Goal: Task Accomplishment & Management: Use online tool/utility

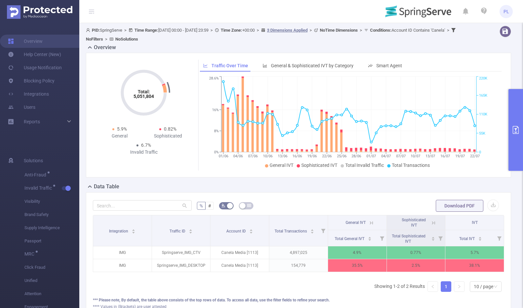
click at [518, 129] on icon "primary" at bounding box center [515, 130] width 8 height 8
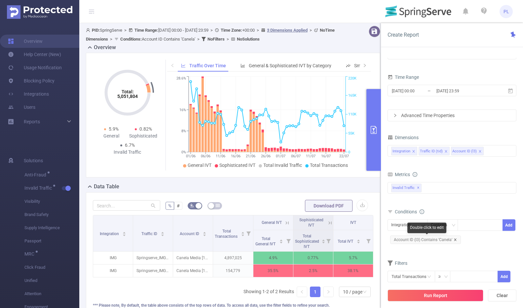
click at [454, 240] on icon "icon: close" at bounding box center [455, 240] width 2 height 2
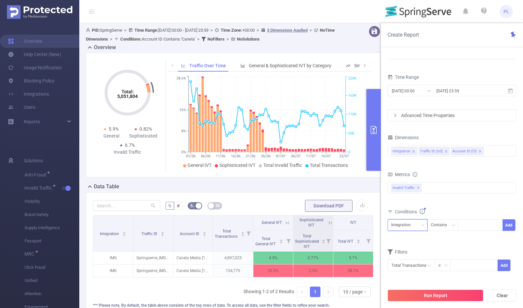
click at [388, 223] on div "Integration" at bounding box center [407, 226] width 40 height 12
click at [470, 226] on div at bounding box center [480, 225] width 38 height 11
type input "Bitcentral"
click at [507, 224] on button "Add" at bounding box center [508, 226] width 13 height 12
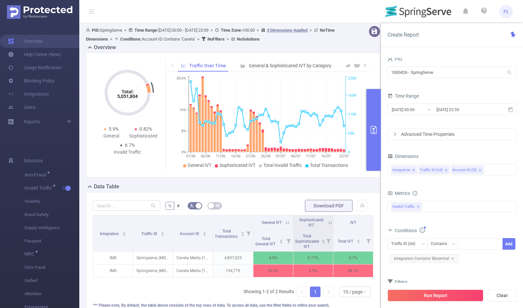
drag, startPoint x: 450, startPoint y: 295, endPoint x: 366, endPoint y: 178, distance: 144.6
click at [366, 178] on section "PID: SpringServe > Time Range: 2025-06-01 00:00 - 2025-07-22 23:59 > Time Zone:…" at bounding box center [300, 179] width 443 height 313
click at [440, 72] on input "1000426 - SpringServe" at bounding box center [451, 73] width 129 height 12
click at [445, 73] on input "1000426 - SpringServe" at bounding box center [451, 73] width 129 height 12
click at [450, 106] on input "2025-07-22 23:59" at bounding box center [461, 109] width 53 height 9
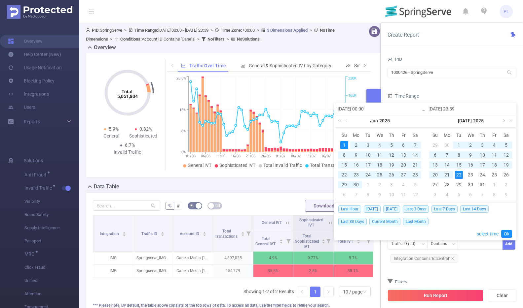
click at [503, 118] on link at bounding box center [503, 120] width 6 height 13
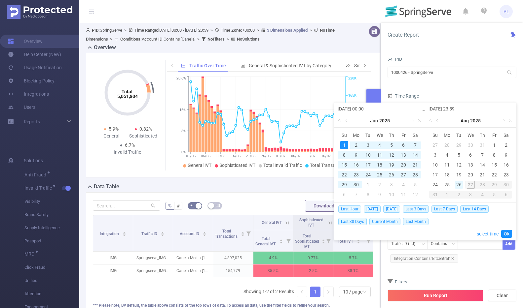
click at [456, 185] on div "26" at bounding box center [459, 185] width 8 height 8
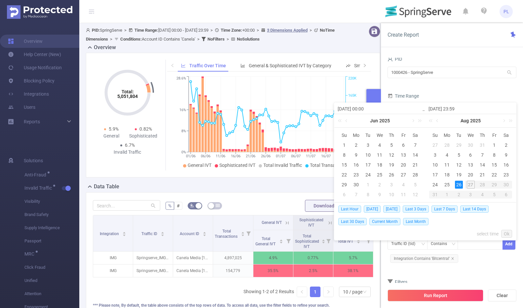
click at [456, 185] on div "26" at bounding box center [459, 185] width 8 height 8
type input "2025-08-26 00:00"
type input "2025-08-26 23:59"
type input "2025-08-26 00:00"
type input "2025-08-26 23:59"
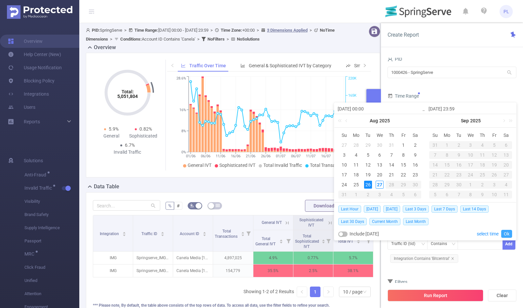
click at [507, 233] on link "Ok" at bounding box center [506, 234] width 11 height 8
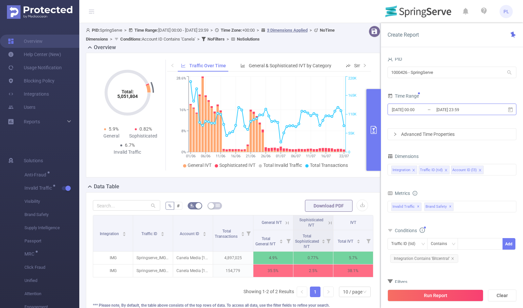
click at [468, 110] on input "2025-08-26 23:59" at bounding box center [461, 109] width 53 height 9
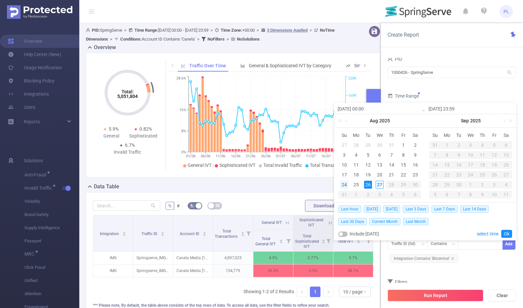
click at [344, 185] on div "24" at bounding box center [344, 185] width 8 height 8
click at [378, 186] on div "27" at bounding box center [379, 185] width 8 height 8
type input "2025-08-24 00:00"
type input "[DATE] 15:00"
type input "2025-08-24 00:00"
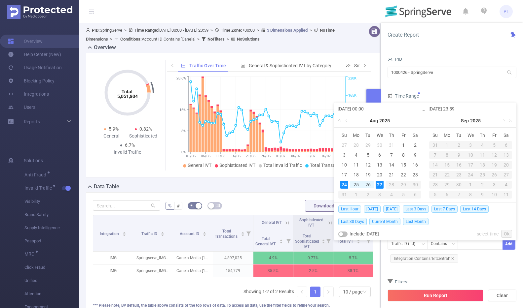
type input "[DATE] 15:00"
click at [508, 234] on link "Ok" at bounding box center [506, 234] width 11 height 8
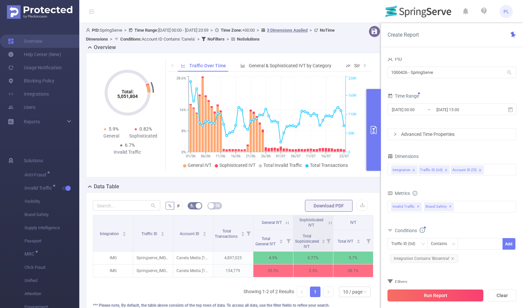
click at [433, 295] on button "Run Report" at bounding box center [435, 296] width 96 height 12
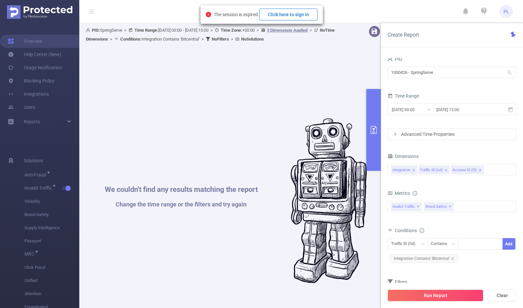
click at [304, 14] on button "Click here to sign in" at bounding box center [288, 15] width 58 height 12
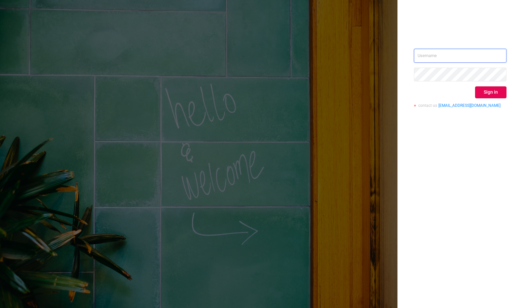
click at [425, 56] on input "text" at bounding box center [460, 56] width 92 height 14
type input "phillip@protected.media"
click at [478, 95] on button "Sign in" at bounding box center [490, 92] width 31 height 12
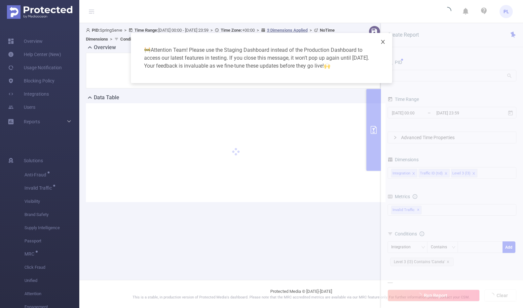
click at [383, 40] on icon "icon: close" at bounding box center [382, 41] width 5 height 5
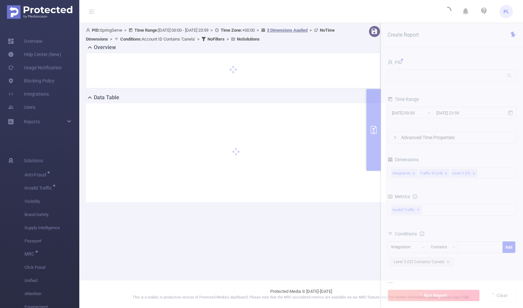
click at [412, 113] on section "PID: SpringServe > Time Range: 2025-06-01 00:00 - 2025-07-22 23:59 > Time Zone:…" at bounding box center [300, 119] width 443 height 192
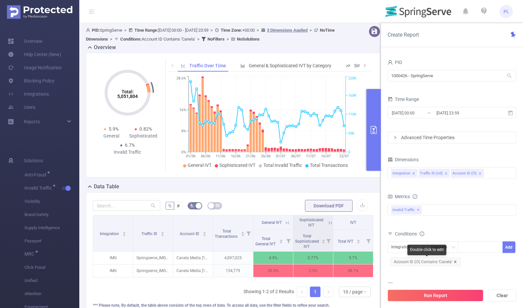
click at [455, 262] on icon "icon: close" at bounding box center [454, 261] width 3 height 3
click at [474, 248] on div at bounding box center [480, 247] width 38 height 11
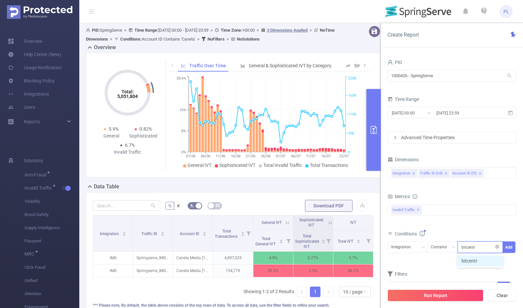
type input "bitcentral"
click at [422, 112] on input "2025-06-01 00:00" at bounding box center [417, 113] width 53 height 9
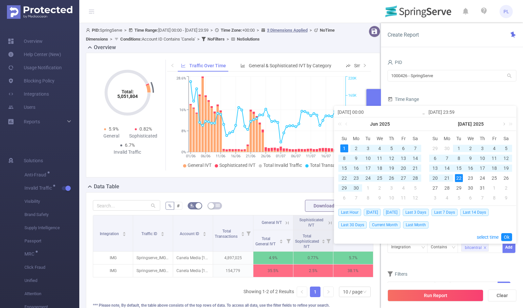
click at [501, 125] on link at bounding box center [503, 124] width 6 height 13
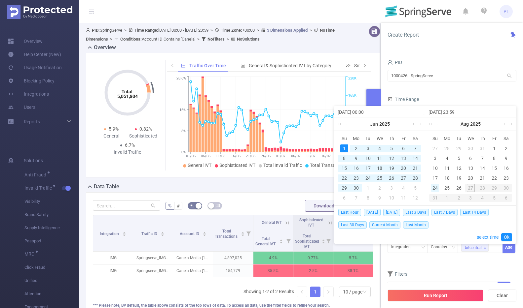
click at [437, 189] on div "24" at bounding box center [435, 188] width 8 height 8
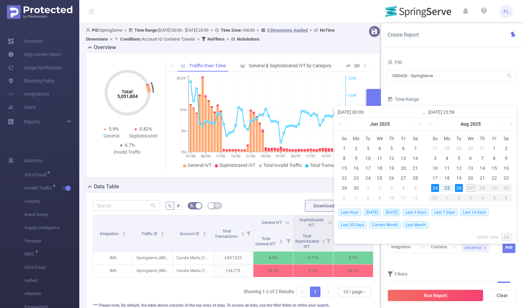
click at [460, 189] on div "26" at bounding box center [459, 188] width 8 height 8
type input "2025-08-24 00:00"
type input "2025-08-26 23:59"
type input "2025-08-24 00:00"
type input "2025-08-26 23:59"
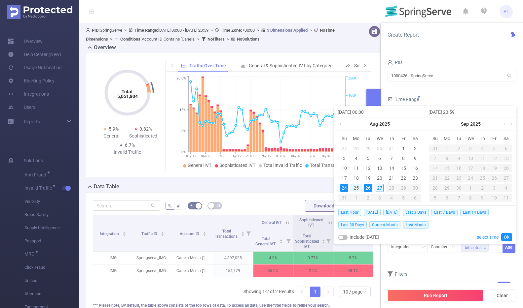
click at [379, 189] on div "27" at bounding box center [379, 188] width 8 height 8
click at [346, 188] on div "24" at bounding box center [344, 188] width 8 height 8
type input "[DATE] 15:00"
click at [509, 236] on link "Ok" at bounding box center [506, 237] width 11 height 8
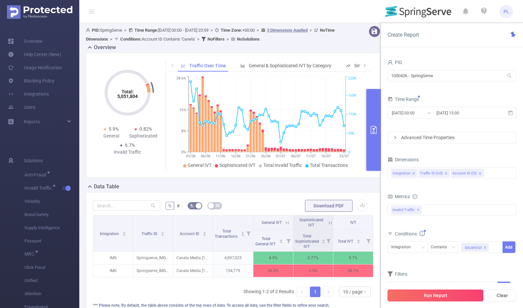
click at [447, 293] on button "Run Report" at bounding box center [435, 296] width 96 height 12
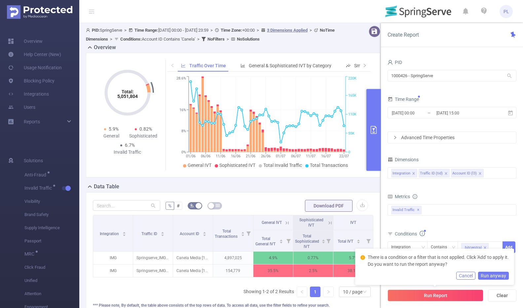
click at [476, 233] on div "Conditions" at bounding box center [451, 234] width 129 height 11
click at [473, 278] on button "Cancel" at bounding box center [465, 276] width 19 height 8
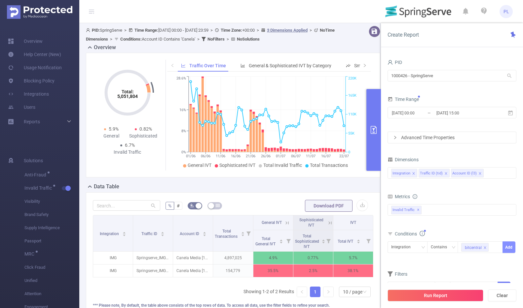
click at [507, 246] on button "Add" at bounding box center [508, 248] width 13 height 12
click at [446, 292] on button "Run Report" at bounding box center [435, 296] width 96 height 12
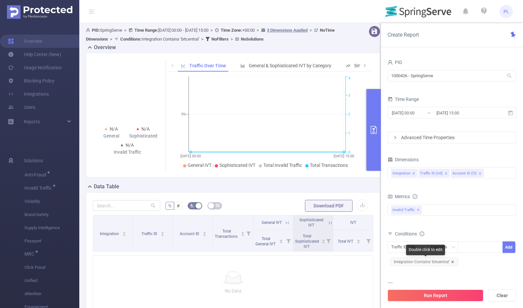
click at [452, 262] on icon "icon: close" at bounding box center [452, 261] width 3 height 3
click at [468, 250] on div at bounding box center [480, 247] width 38 height 11
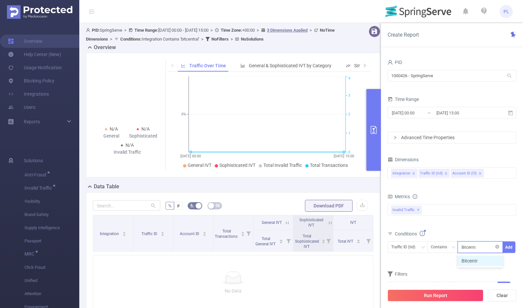
type input "Bitcentral"
click at [510, 249] on button "Add" at bounding box center [508, 248] width 13 height 12
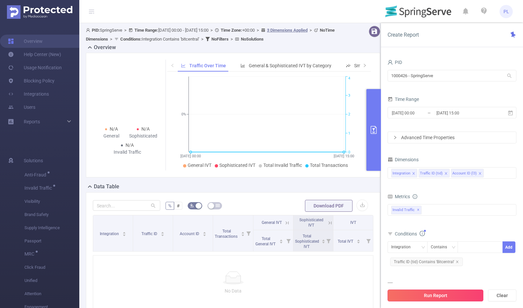
click at [447, 296] on button "Run Report" at bounding box center [435, 296] width 96 height 12
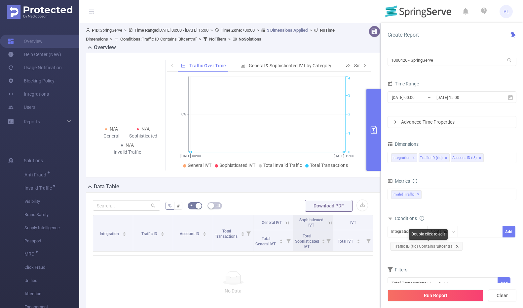
click at [457, 246] on icon "icon: close" at bounding box center [456, 246] width 3 height 3
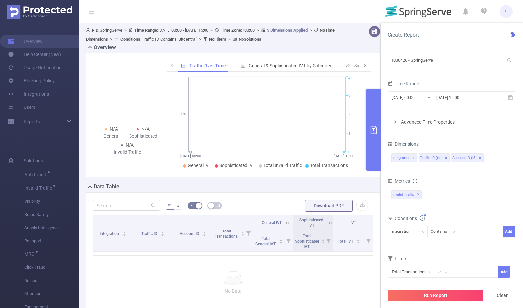
click at [463, 297] on button "Run Report" at bounding box center [435, 296] width 96 height 12
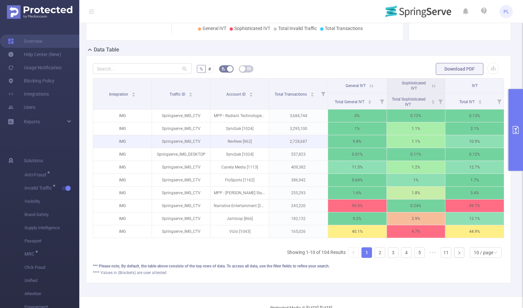
scroll to position [133, 0]
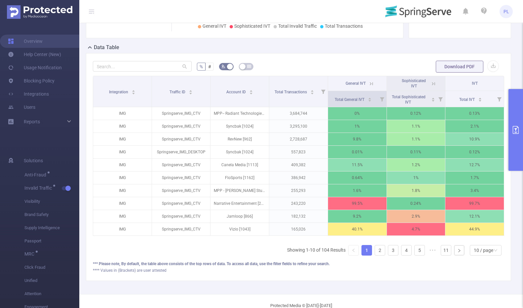
click at [380, 102] on icon at bounding box center [382, 99] width 4 height 4
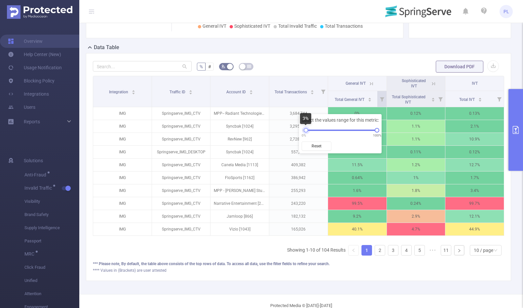
click at [305, 131] on div at bounding box center [305, 130] width 5 height 5
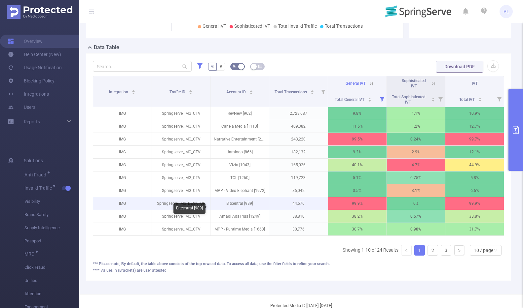
click at [232, 210] on p "Bitcentral [989]" at bounding box center [239, 203] width 58 height 13
copy p "Bitcentral"
click at [514, 151] on button "primary" at bounding box center [515, 130] width 15 height 82
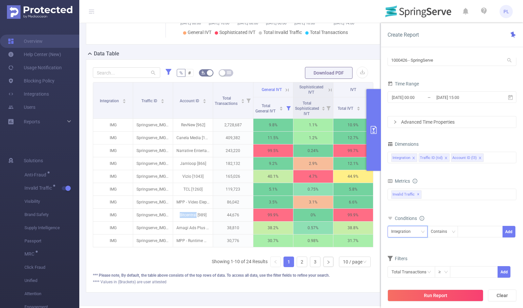
click at [413, 231] on div "Integration" at bounding box center [403, 231] width 24 height 11
click at [403, 265] on li "Account ID (l3)" at bounding box center [407, 266] width 40 height 11
click at [462, 231] on input at bounding box center [462, 232] width 3 height 9
paste input "Bitcentral"
type input "Bitcentral"
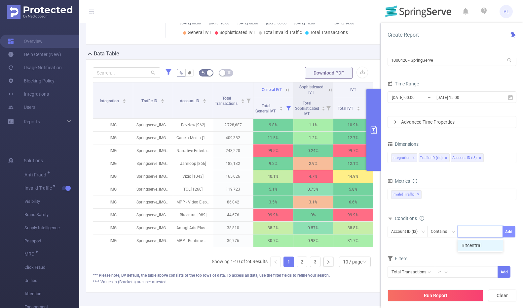
click at [509, 235] on button "Add" at bounding box center [508, 232] width 13 height 12
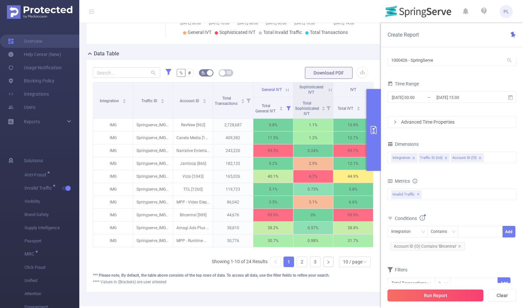
click at [455, 296] on button "Run Report" at bounding box center [435, 296] width 96 height 12
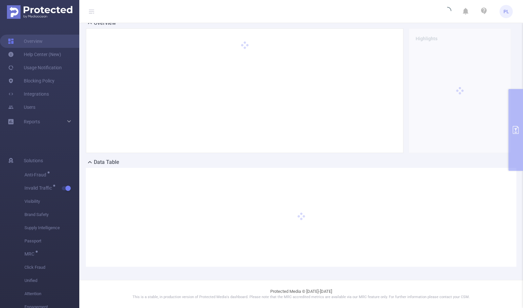
scroll to position [24, 0]
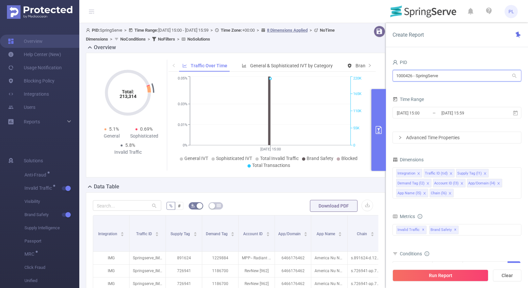
drag, startPoint x: 395, startPoint y: 76, endPoint x: 412, endPoint y: 76, distance: 16.2
click at [412, 76] on input "1000426 - SpringServe" at bounding box center [456, 76] width 129 height 12
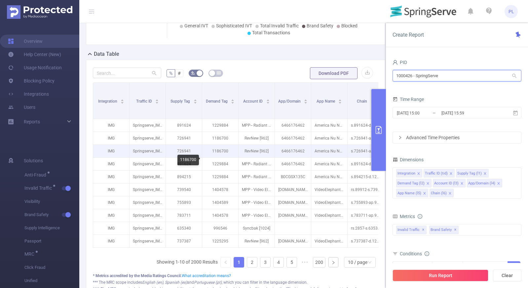
scroll to position [133, 0]
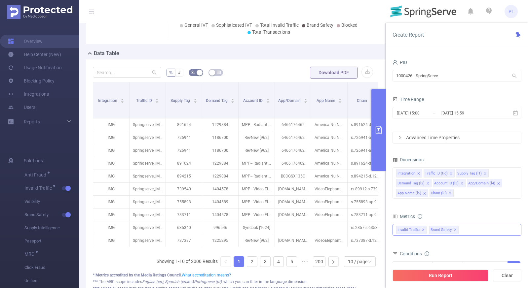
click at [454, 230] on span "✕" at bounding box center [455, 230] width 3 height 8
click at [449, 193] on icon "icon: close" at bounding box center [449, 193] width 2 height 2
click at [424, 192] on icon "icon: close" at bounding box center [424, 193] width 3 height 3
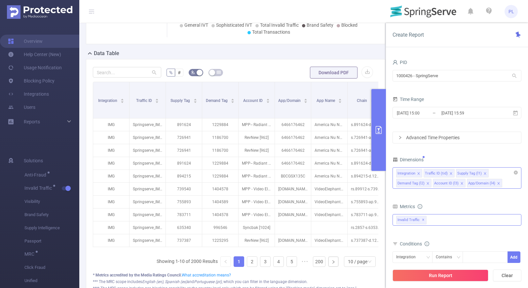
click at [497, 184] on icon "icon: close" at bounding box center [498, 183] width 2 height 2
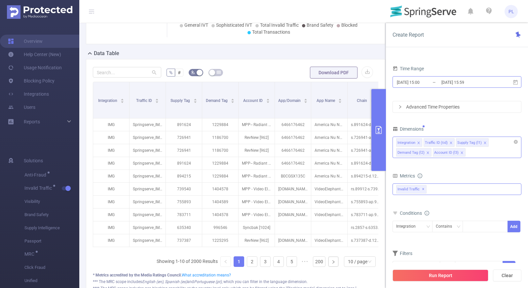
click at [458, 83] on input "[DATE] 15:59" at bounding box center [466, 82] width 53 height 9
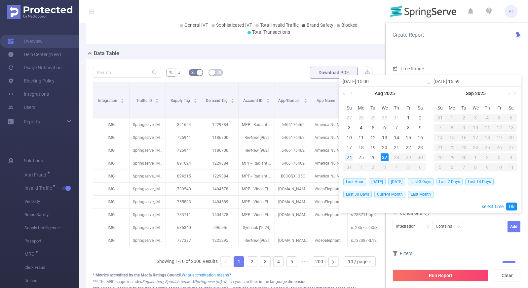
click at [348, 156] on div "24" at bounding box center [349, 158] width 8 height 8
click at [386, 157] on div "27" at bounding box center [384, 158] width 8 height 8
type input "[DATE] 15:00"
click at [512, 206] on link "Ok" at bounding box center [511, 207] width 11 height 8
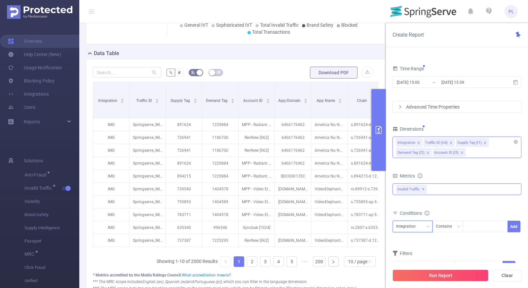
click at [405, 229] on div "Integration" at bounding box center [408, 226] width 24 height 11
click at [411, 210] on li "Account ID (l3)" at bounding box center [413, 213] width 42 height 11
click at [473, 230] on div at bounding box center [485, 226] width 38 height 11
type input "Bitcentral"
click at [515, 229] on button "Add" at bounding box center [513, 227] width 13 height 12
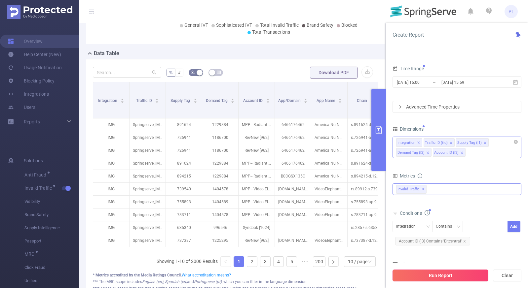
click at [437, 274] on button "Run Report" at bounding box center [440, 276] width 96 height 12
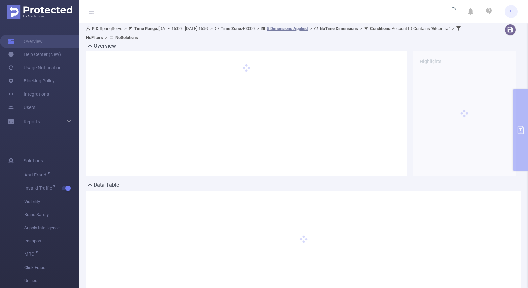
scroll to position [1, 0]
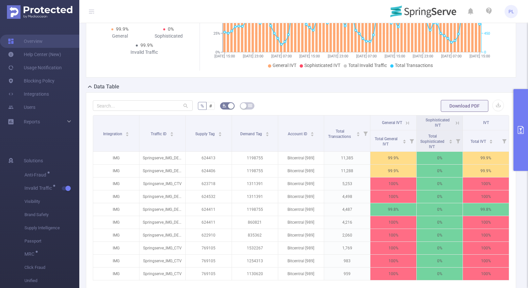
scroll to position [153, 0]
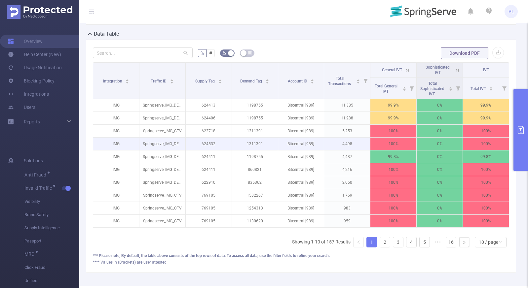
click at [308, 143] on p "Bitcentral [989]" at bounding box center [301, 144] width 46 height 13
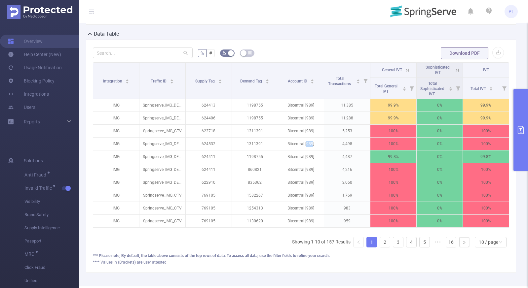
click at [522, 130] on icon "primary" at bounding box center [520, 130] width 8 height 8
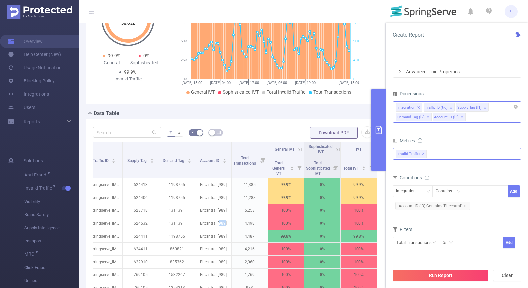
scroll to position [108, 0]
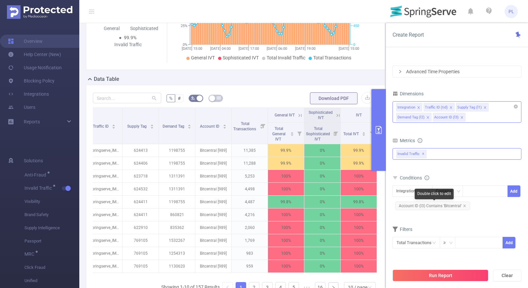
click at [464, 207] on span "Account ID (l3) Contains 'Bitcentral'" at bounding box center [432, 206] width 75 height 9
click at [463, 205] on icon "icon: close" at bounding box center [464, 205] width 3 height 3
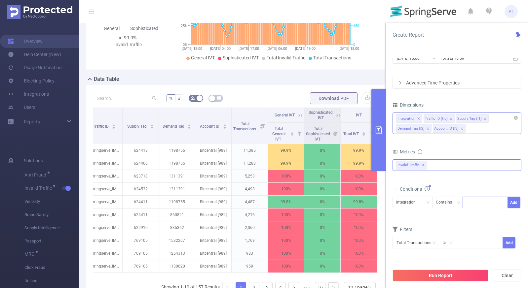
click at [469, 202] on div at bounding box center [485, 202] width 38 height 11
type input "Canela"
click at [511, 204] on button "Add" at bounding box center [513, 203] width 13 height 12
click at [449, 273] on button "Run Report" at bounding box center [440, 276] width 96 height 12
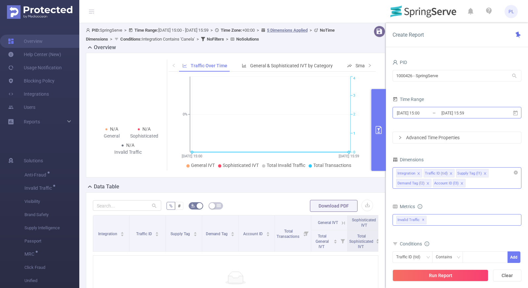
click at [443, 113] on input "[DATE] 15:59" at bounding box center [466, 113] width 53 height 9
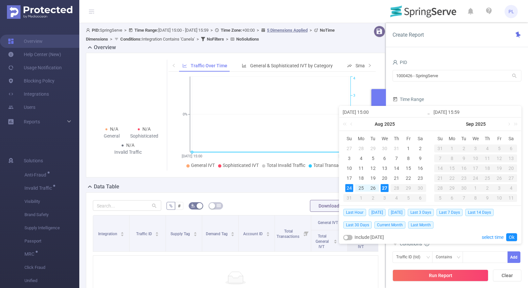
click at [443, 113] on input "[DATE] 15:59" at bounding box center [475, 112] width 84 height 8
click at [442, 92] on form "PID 1000426 - SpringServe 1000426 - SpringServe Time Range [DATE] 15:00 _ [DATE…" at bounding box center [456, 101] width 129 height 86
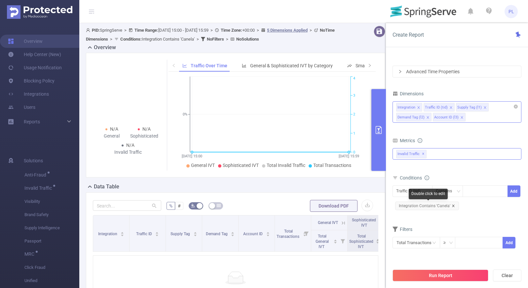
click at [452, 207] on icon "icon: close" at bounding box center [452, 205] width 3 height 3
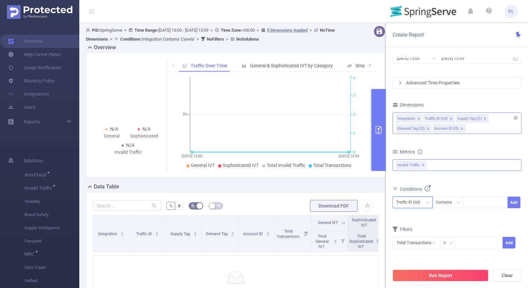
click at [414, 201] on div "Traffic ID (tid)" at bounding box center [410, 202] width 29 height 11
click at [419, 256] on li "Account ID (l3)" at bounding box center [413, 258] width 42 height 11
click at [469, 204] on div at bounding box center [485, 202] width 38 height 11
type input "Canela"
click at [513, 199] on button "Add" at bounding box center [513, 203] width 13 height 12
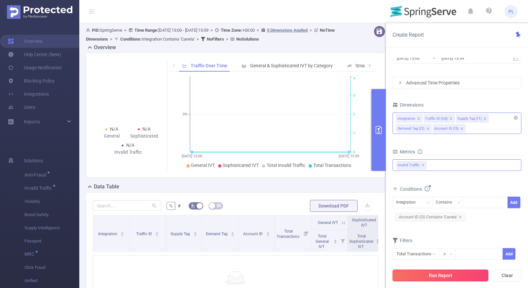
click at [448, 275] on button "Run Report" at bounding box center [440, 276] width 96 height 12
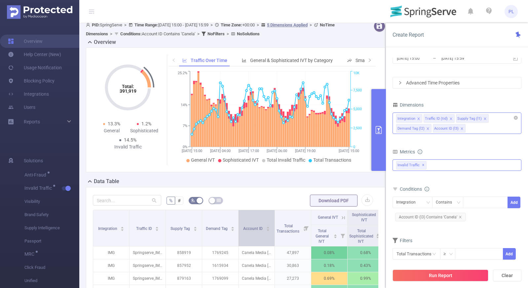
scroll to position [3, 0]
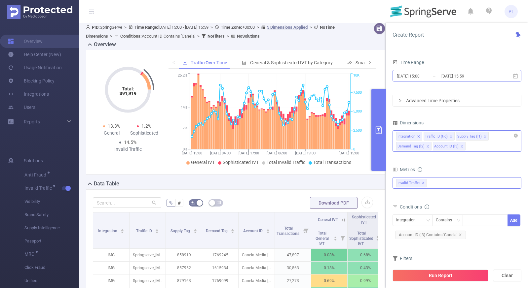
click at [416, 75] on input "[DATE] 15:00" at bounding box center [422, 76] width 53 height 9
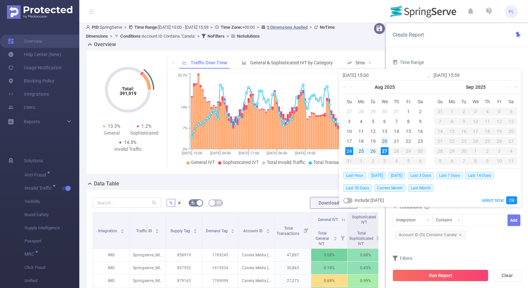
click at [385, 141] on div "20" at bounding box center [384, 141] width 8 height 8
click at [385, 153] on div "27" at bounding box center [384, 151] width 8 height 8
type input "[DATE] 15:00"
click at [511, 200] on link "Ok" at bounding box center [511, 200] width 11 height 8
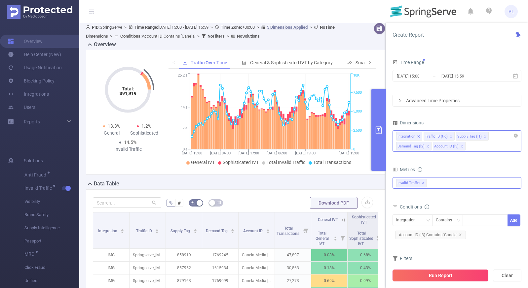
click at [468, 273] on button "Run Report" at bounding box center [440, 276] width 96 height 12
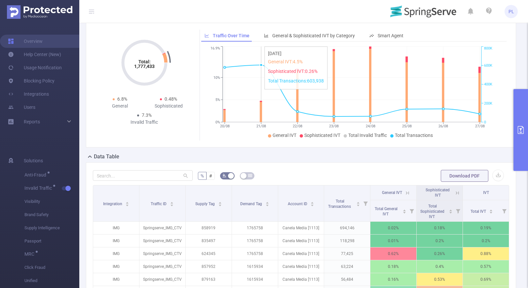
scroll to position [18, 0]
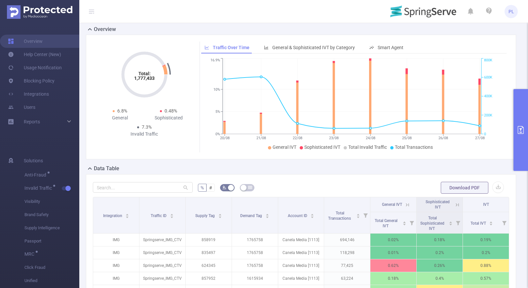
click at [521, 126] on icon "primary" at bounding box center [520, 130] width 6 height 8
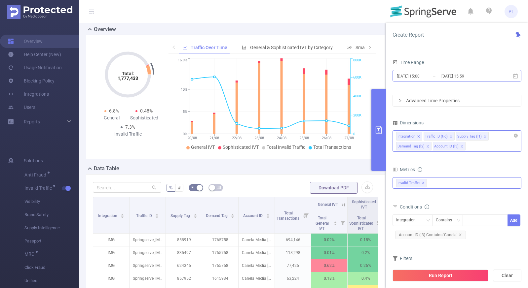
click at [434, 75] on input "[DATE] 15:00" at bounding box center [422, 76] width 53 height 9
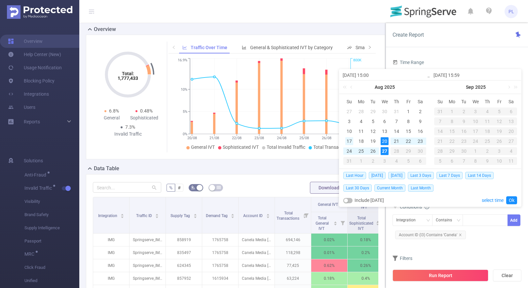
click at [352, 142] on div "17" at bounding box center [349, 141] width 8 height 8
click at [385, 152] on div "27" at bounding box center [384, 151] width 8 height 8
type input "[DATE] 15:00"
click at [514, 201] on link "Ok" at bounding box center [511, 200] width 11 height 8
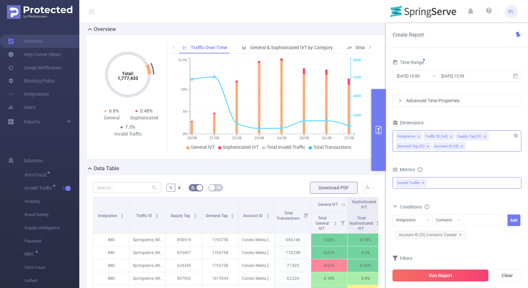
click at [468, 274] on button "Run Report" at bounding box center [440, 276] width 96 height 12
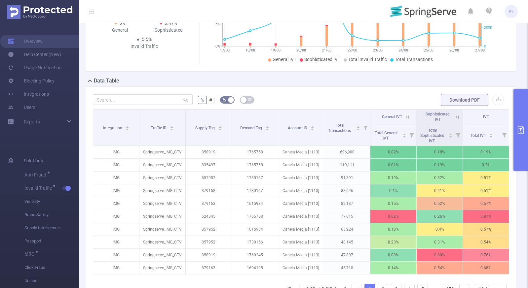
scroll to position [108, 0]
